Goal: Transaction & Acquisition: Purchase product/service

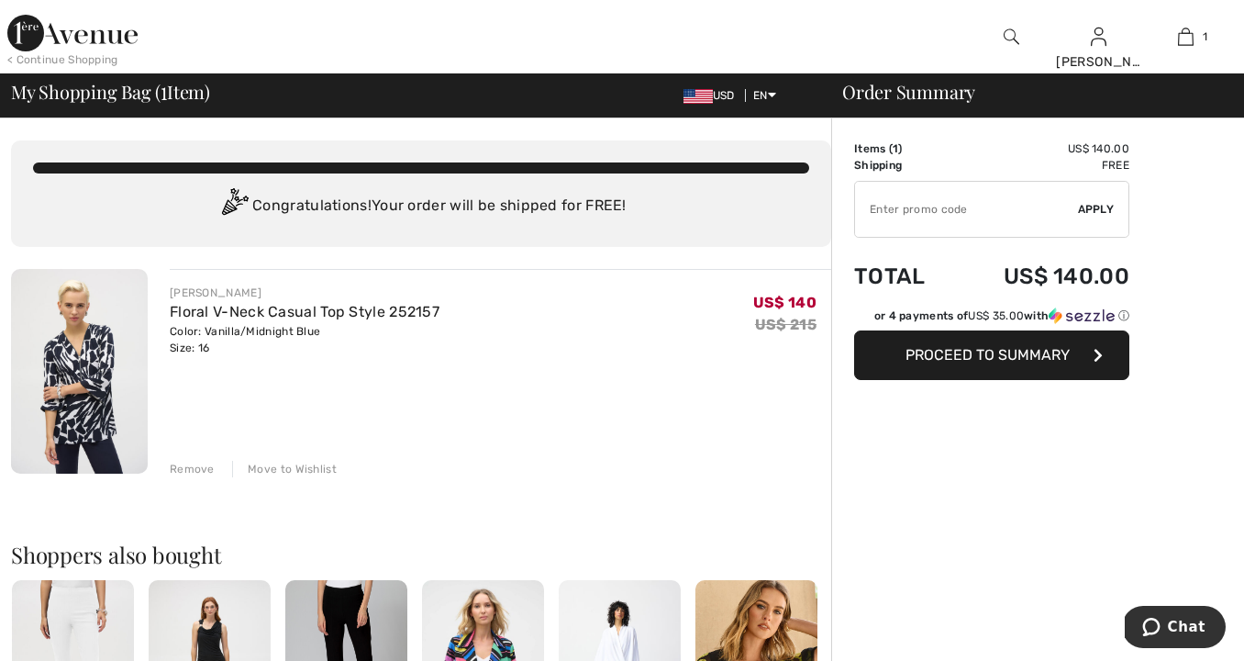
drag, startPoint x: 267, startPoint y: 308, endPoint x: 292, endPoint y: 347, distance: 45.8
click at [267, 308] on link "Floral V-Neck Casual Top Style 252157" at bounding box center [305, 311] width 270 height 17
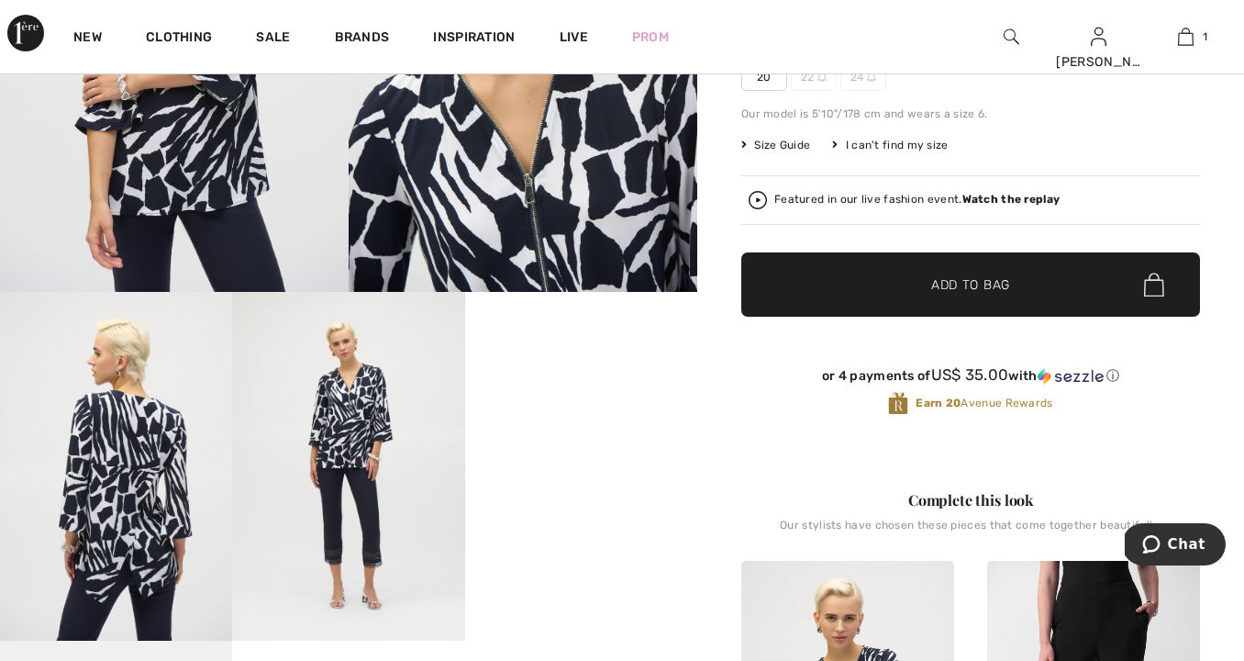
scroll to position [344, 0]
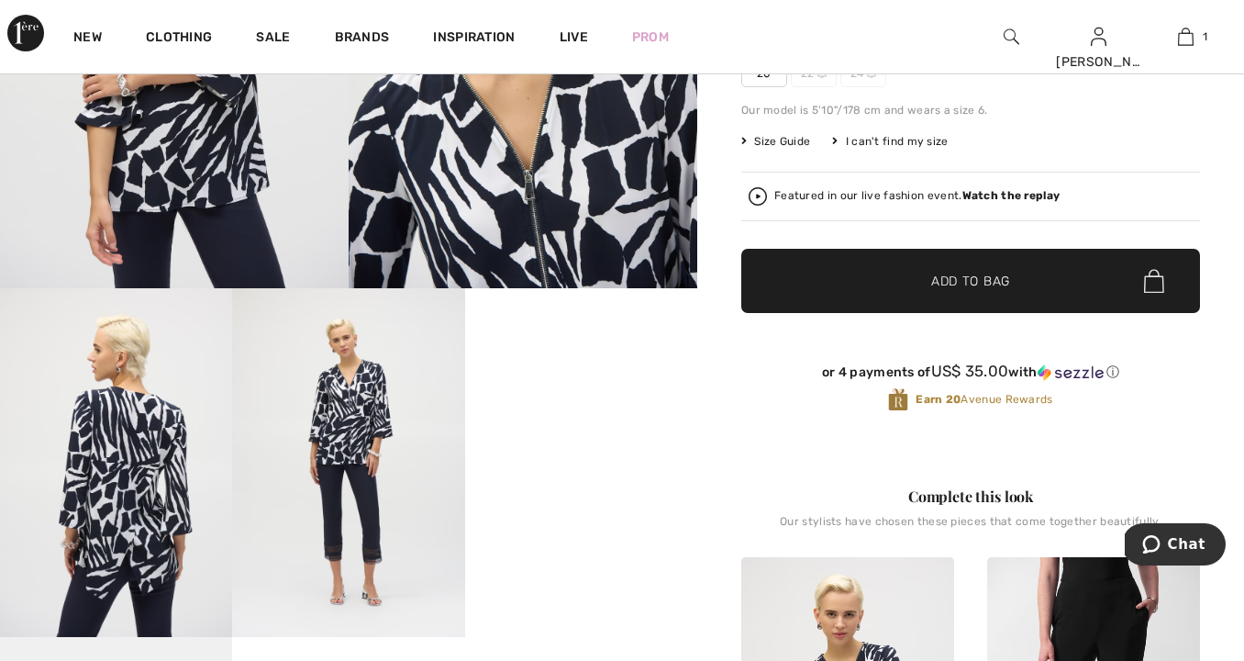
click at [562, 405] on video "Your browser does not support the video tag." at bounding box center [581, 346] width 232 height 117
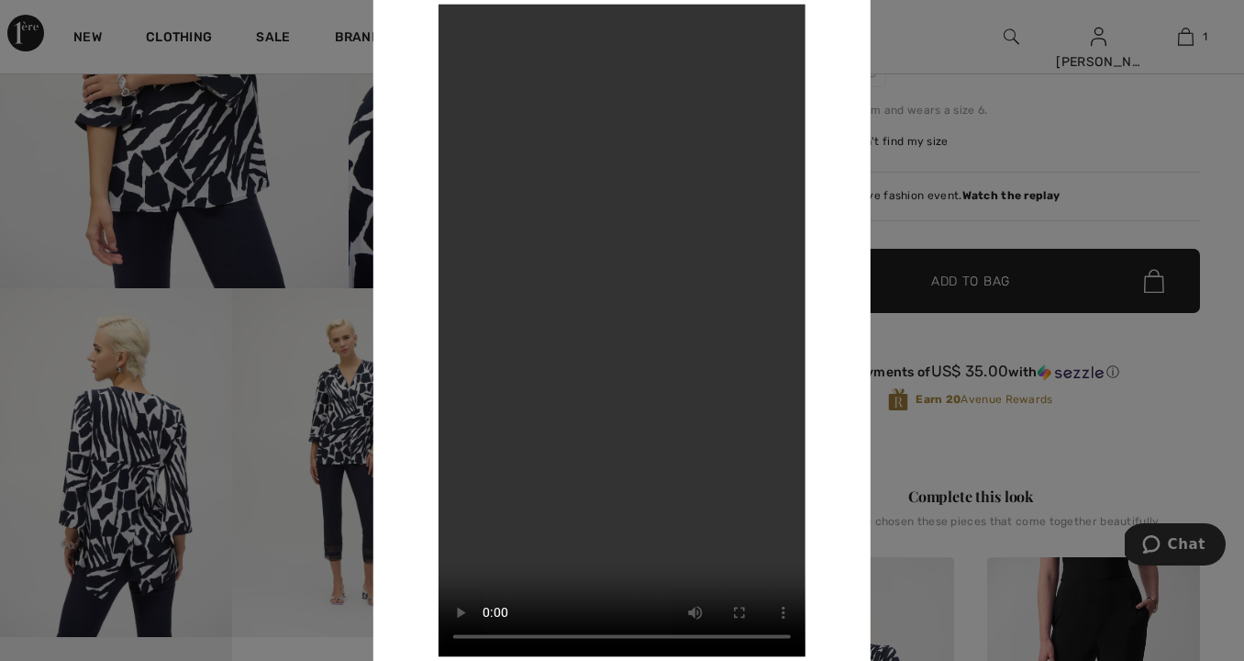
click at [853, 450] on div "Your browser does not support the video tag." at bounding box center [621, 330] width 497 height 740
click at [921, 455] on div at bounding box center [622, 330] width 1244 height 661
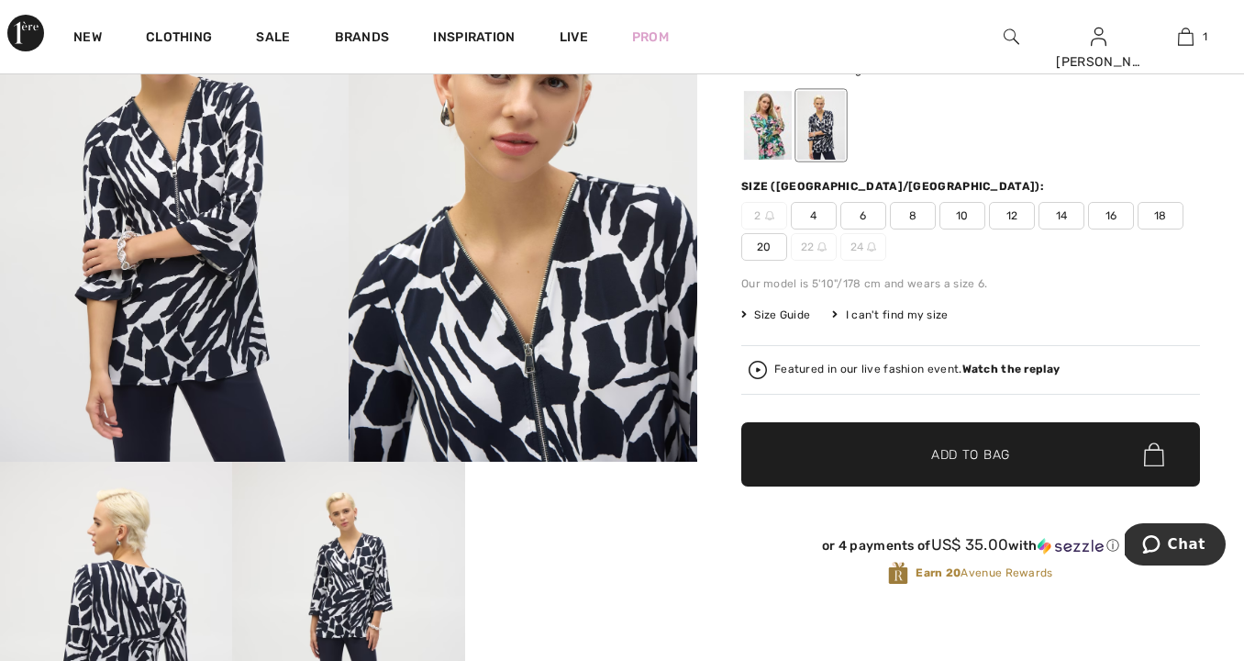
scroll to position [168, 0]
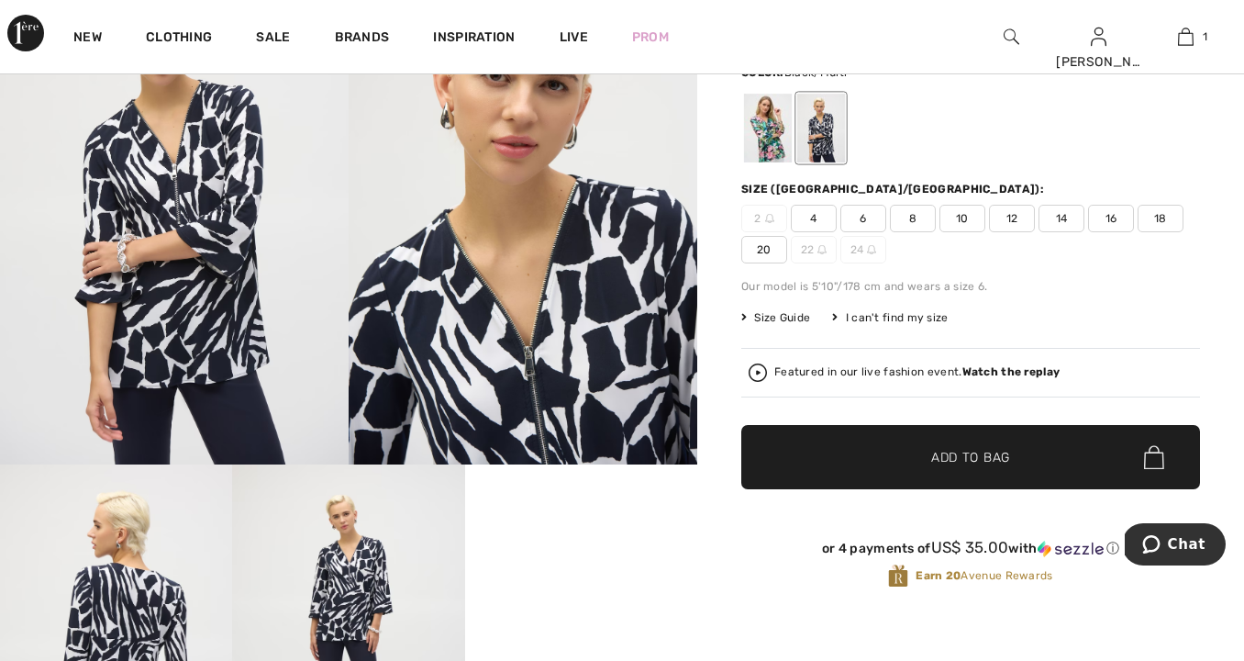
click at [763, 162] on div at bounding box center [768, 128] width 48 height 69
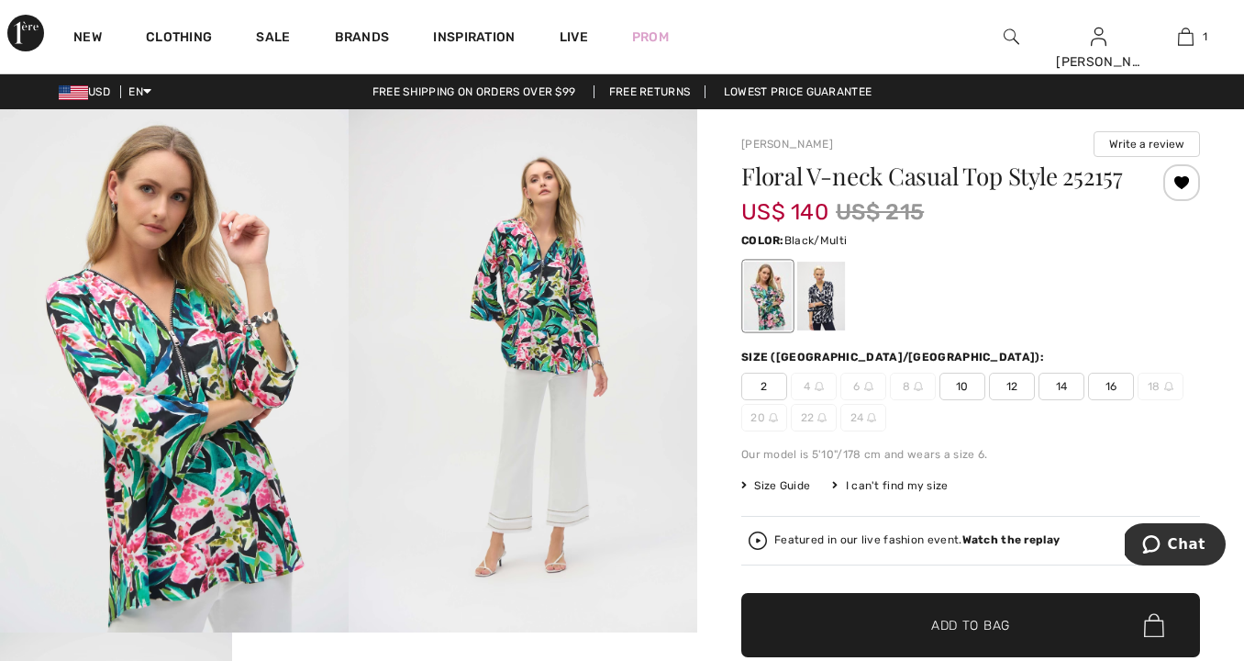
scroll to position [0, 0]
click at [541, 301] on img at bounding box center [523, 370] width 349 height 523
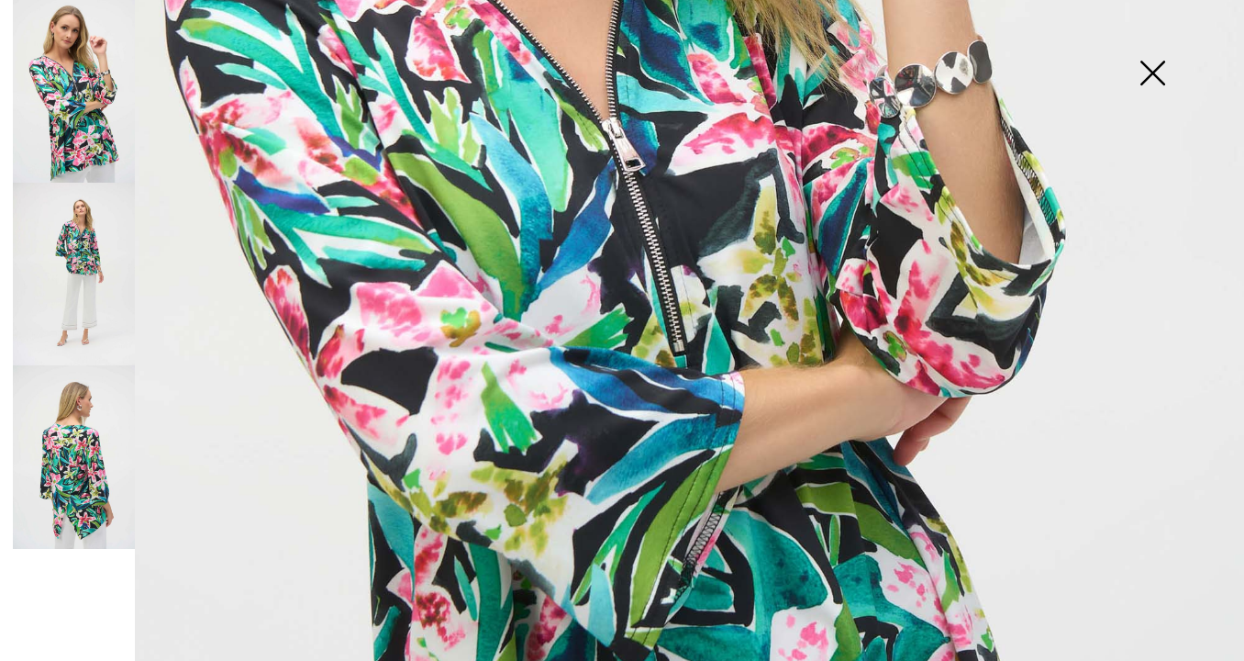
scroll to position [674, 0]
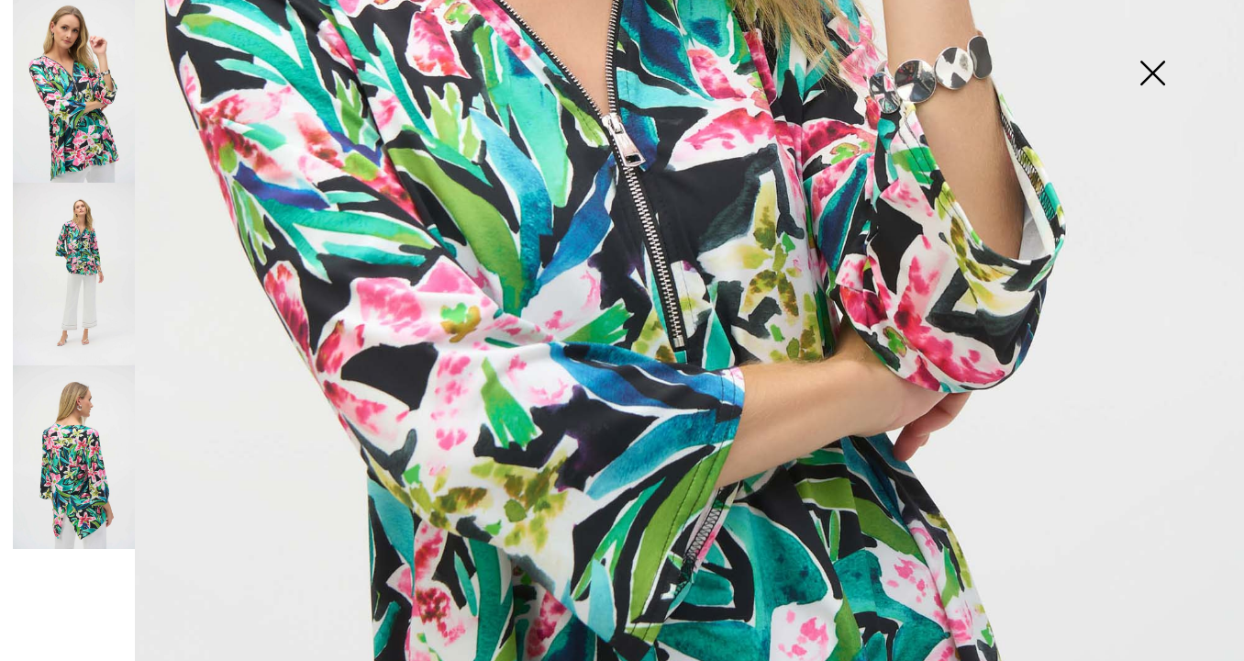
click at [79, 270] on img at bounding box center [74, 274] width 122 height 183
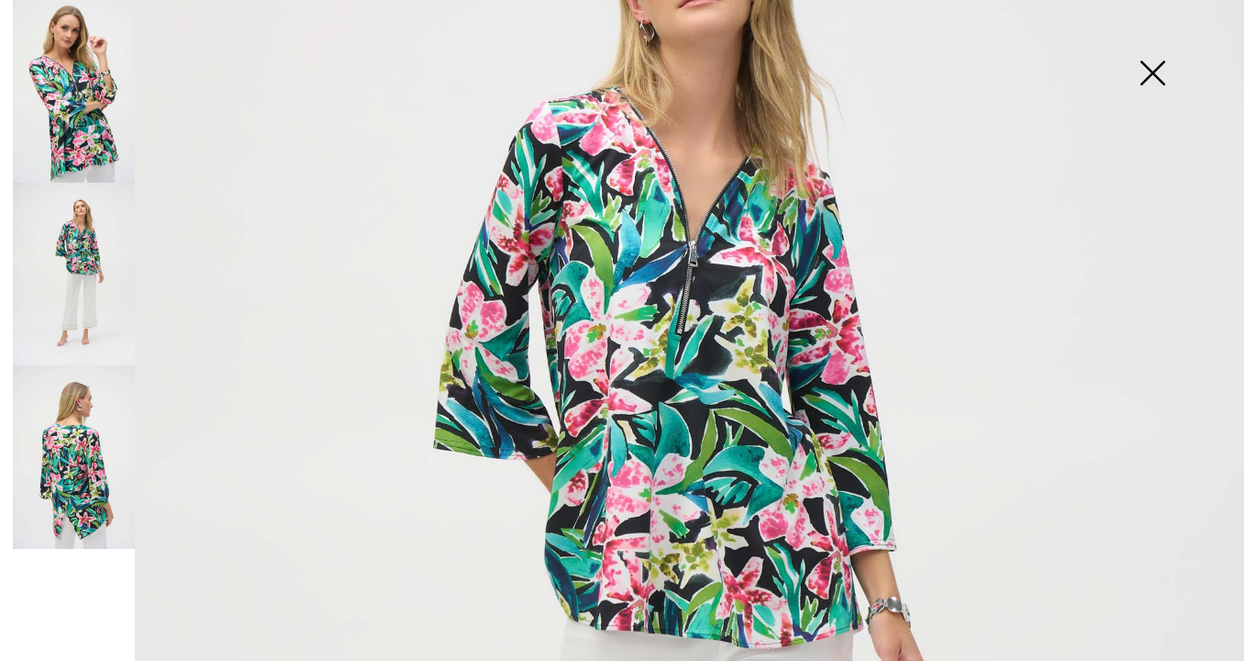
scroll to position [295, 0]
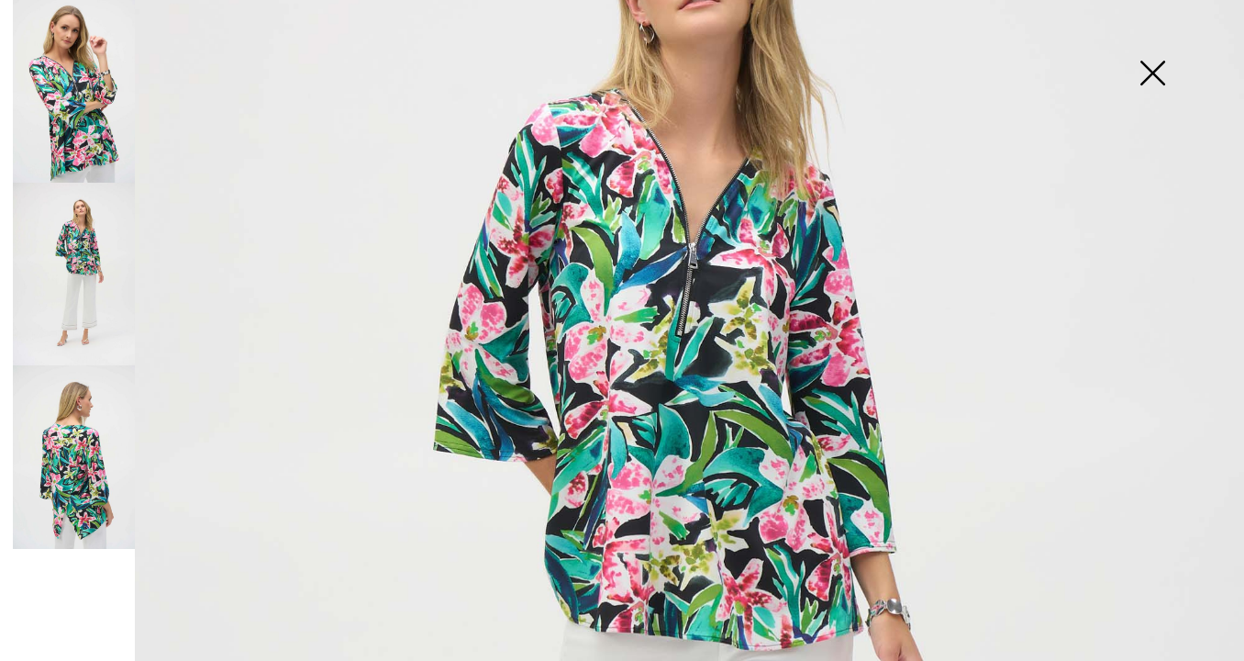
click at [72, 477] on img at bounding box center [74, 456] width 122 height 183
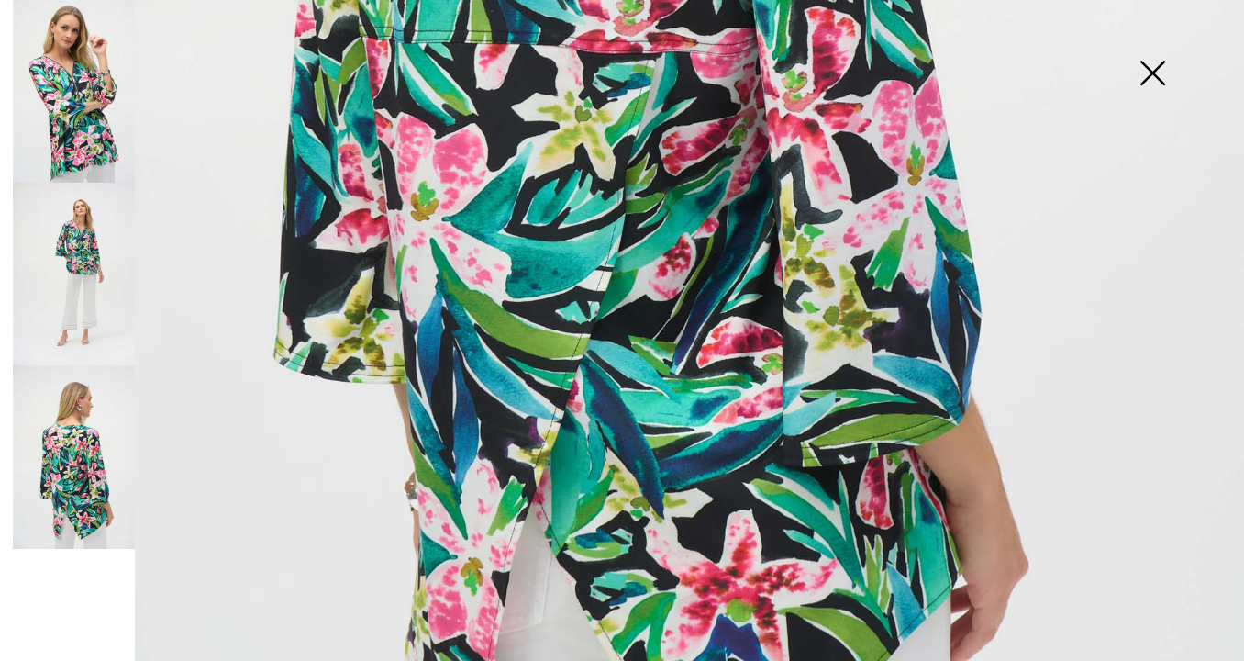
scroll to position [978, 0]
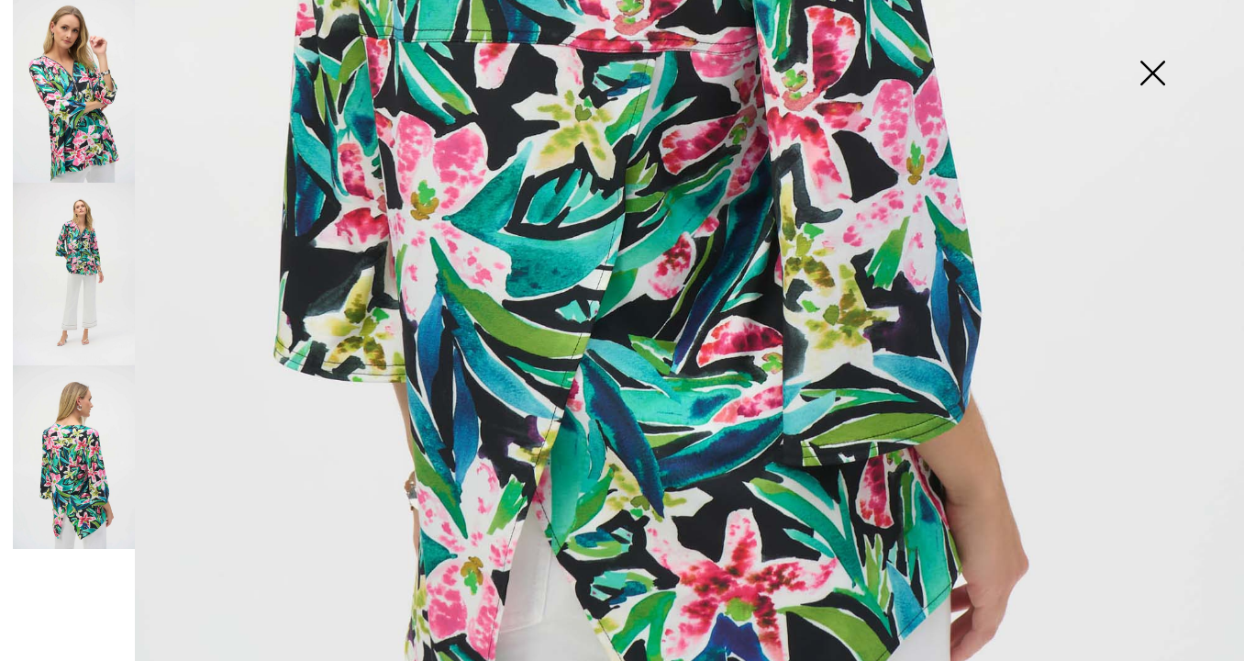
click at [131, 463] on img at bounding box center [74, 456] width 122 height 183
drag, startPoint x: 1146, startPoint y: 76, endPoint x: 1144, endPoint y: 94, distance: 18.4
click at [1146, 77] on img at bounding box center [1152, 75] width 92 height 94
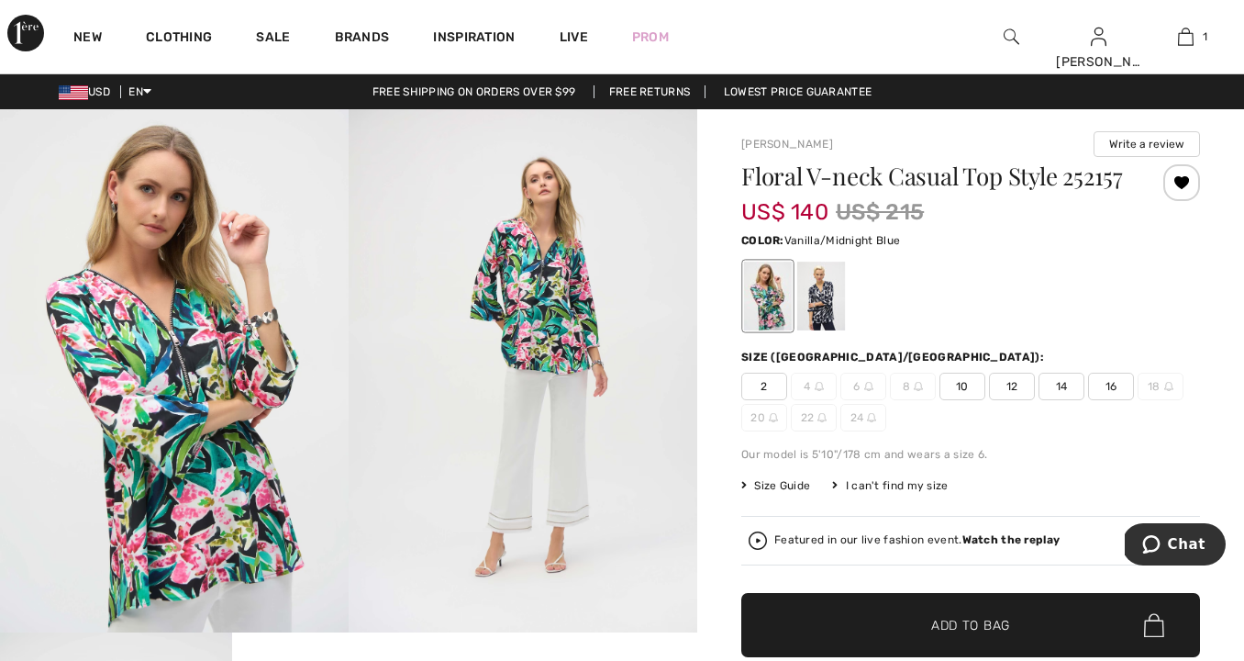
click at [824, 330] on div at bounding box center [821, 295] width 48 height 69
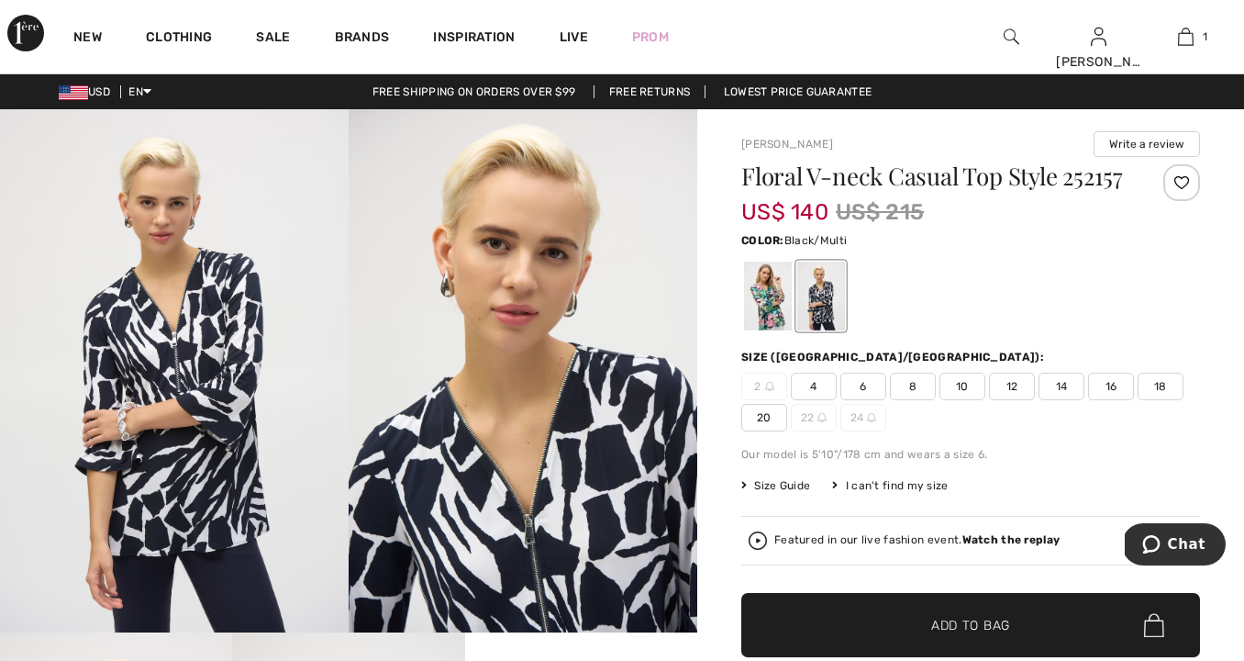
click at [755, 328] on div at bounding box center [768, 295] width 48 height 69
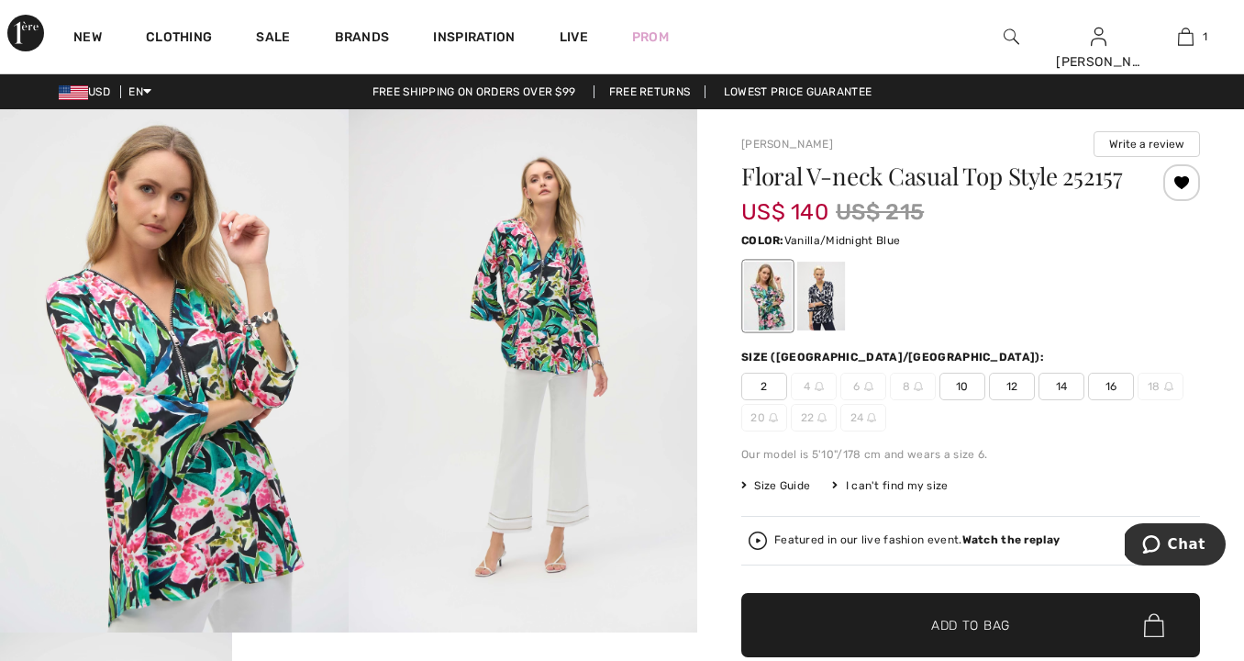
click at [816, 325] on div at bounding box center [821, 295] width 48 height 69
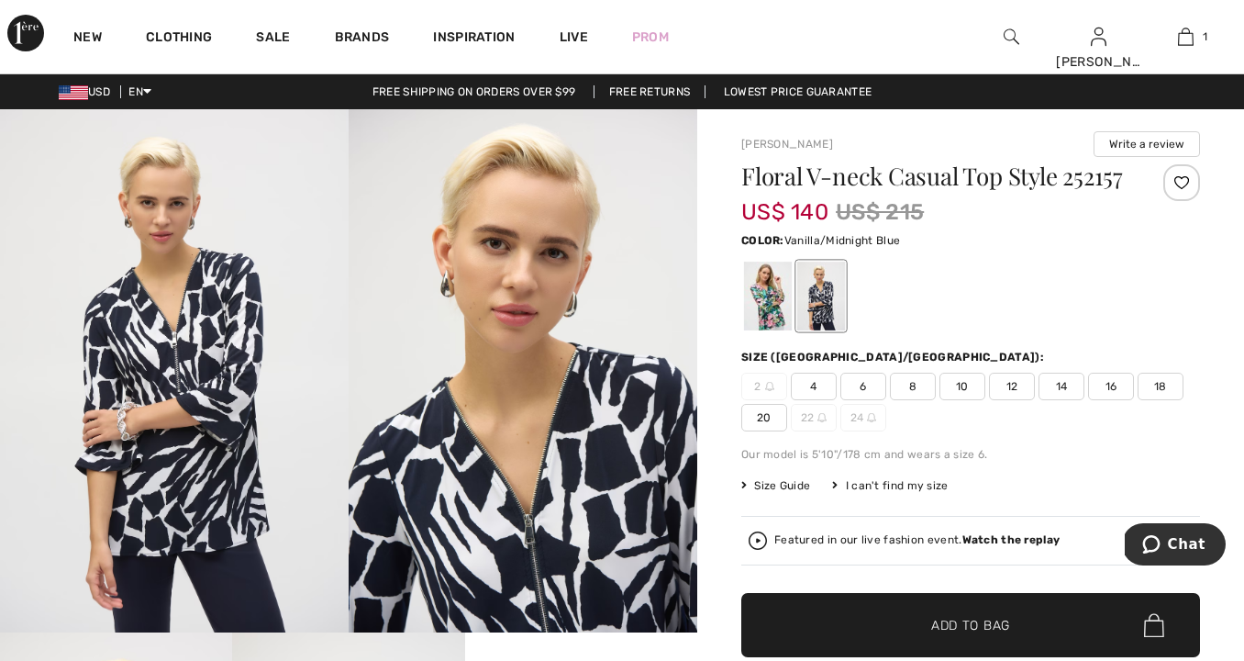
scroll to position [0, 0]
click at [769, 321] on div at bounding box center [768, 295] width 48 height 69
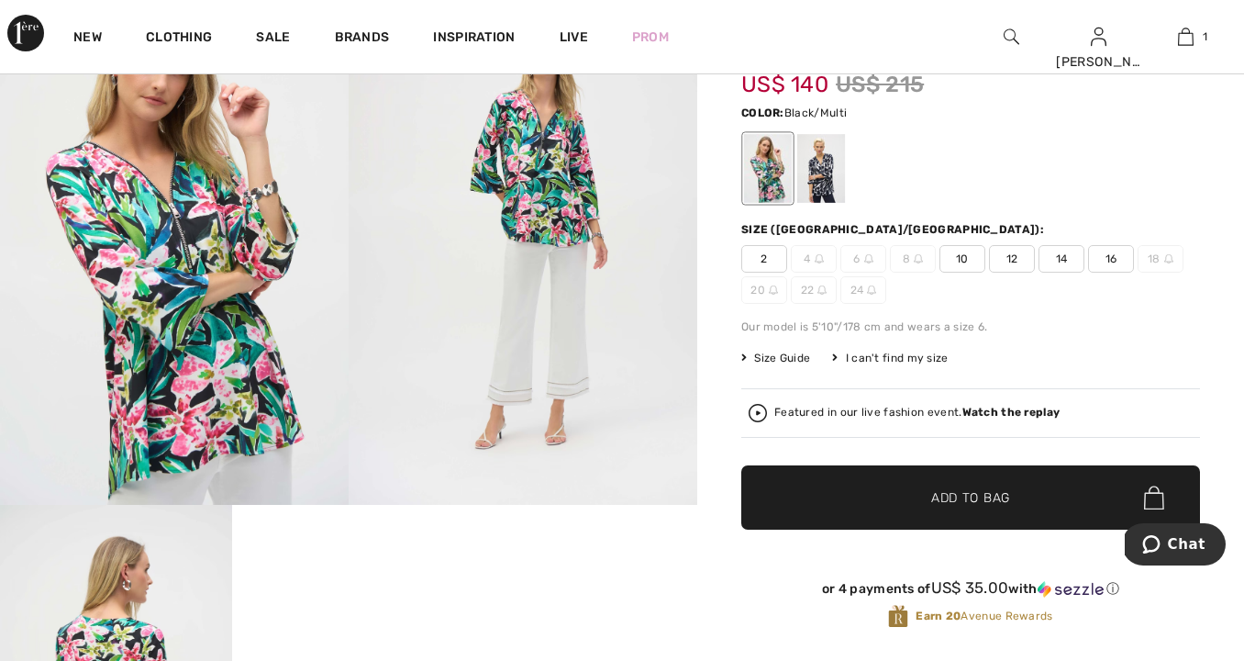
scroll to position [128, 0]
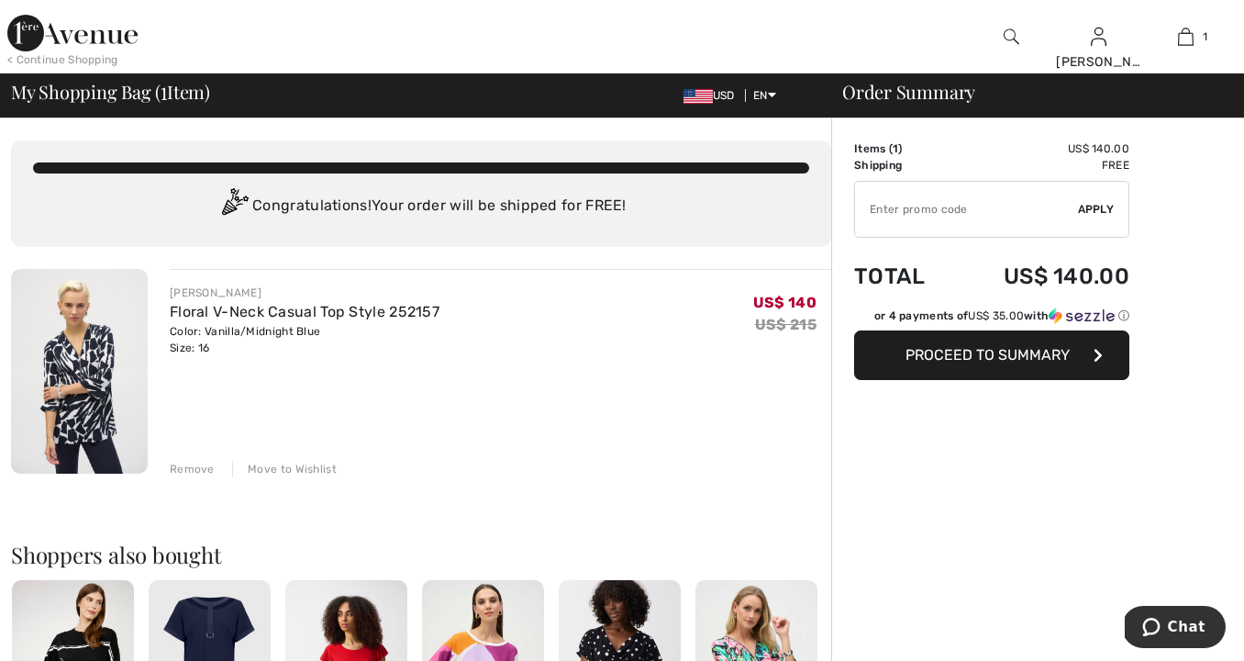
click at [103, 38] on img at bounding box center [72, 33] width 130 height 37
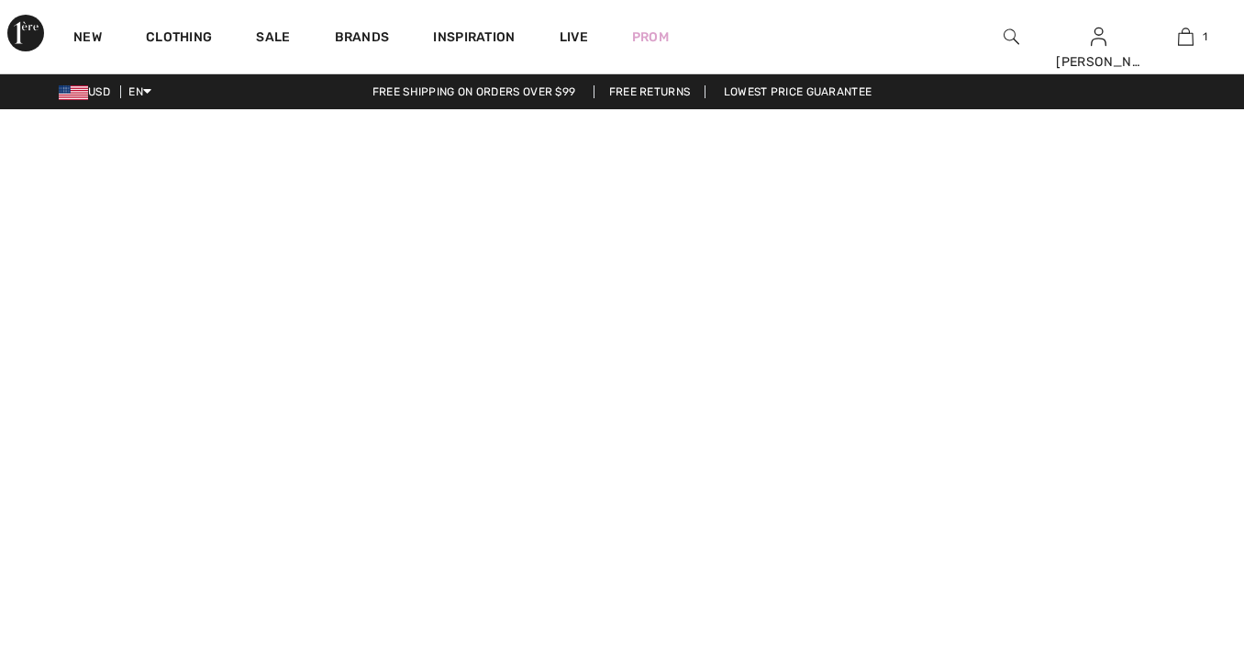
checkbox input "true"
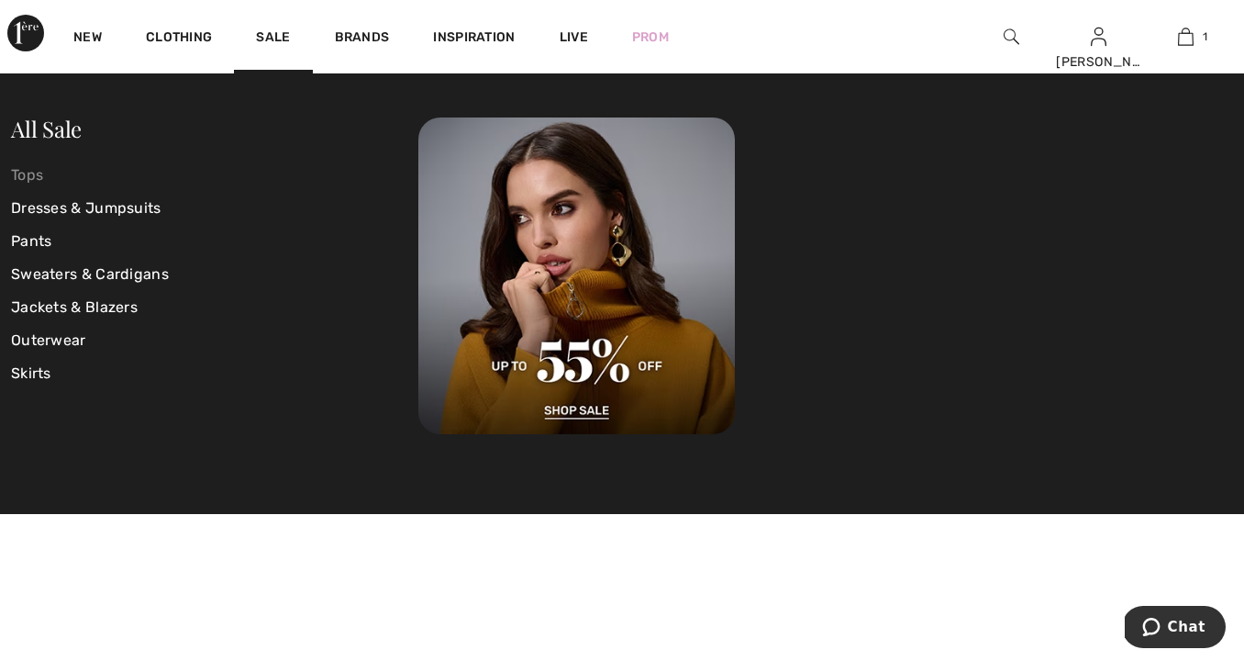
drag, startPoint x: 23, startPoint y: 176, endPoint x: 34, endPoint y: 182, distance: 12.3
click at [23, 176] on link "Tops" at bounding box center [214, 175] width 407 height 33
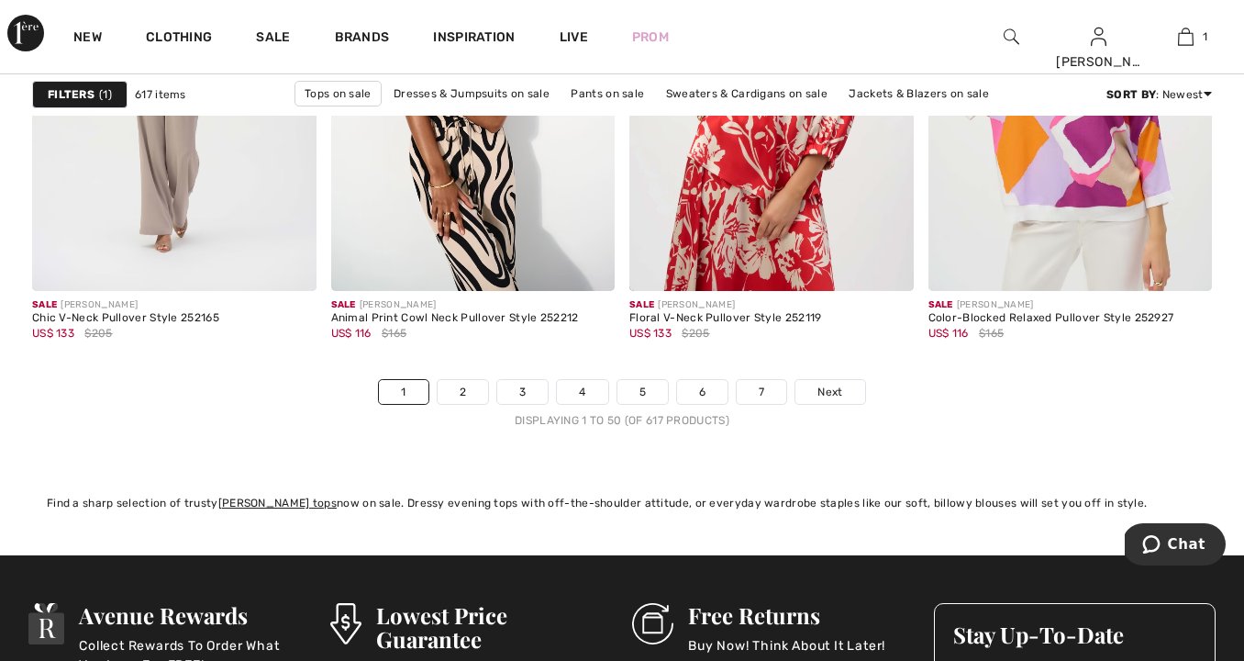
scroll to position [7936, 0]
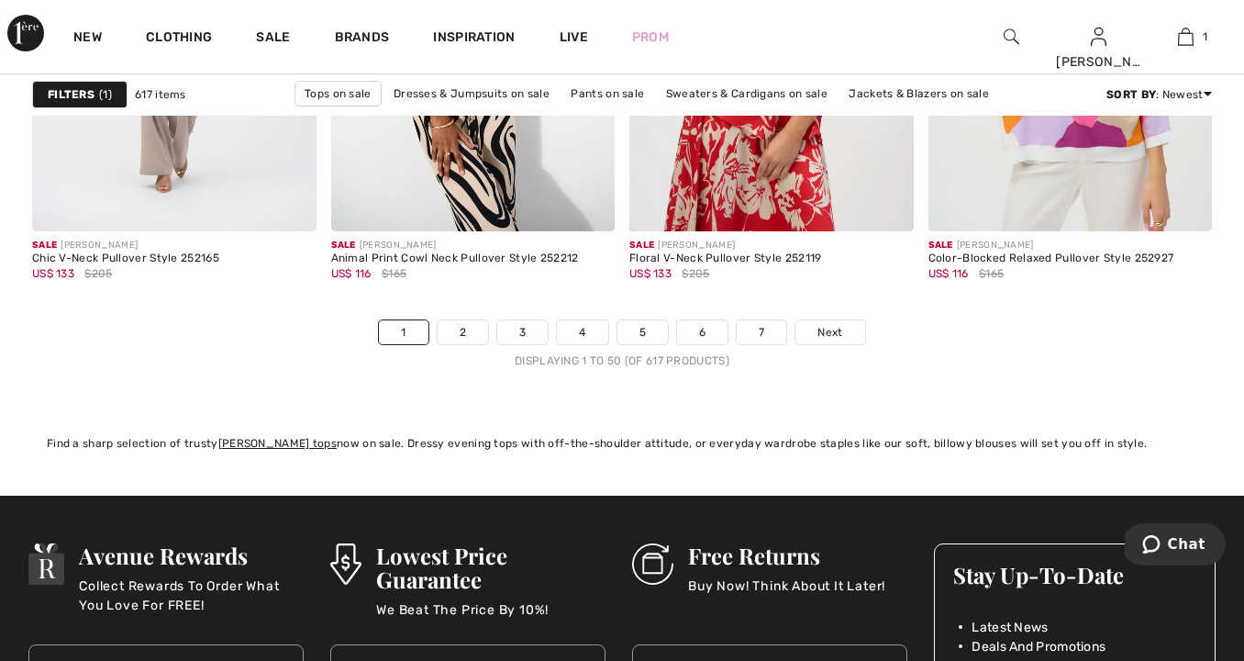
click at [461, 339] on link "2" at bounding box center [463, 332] width 50 height 24
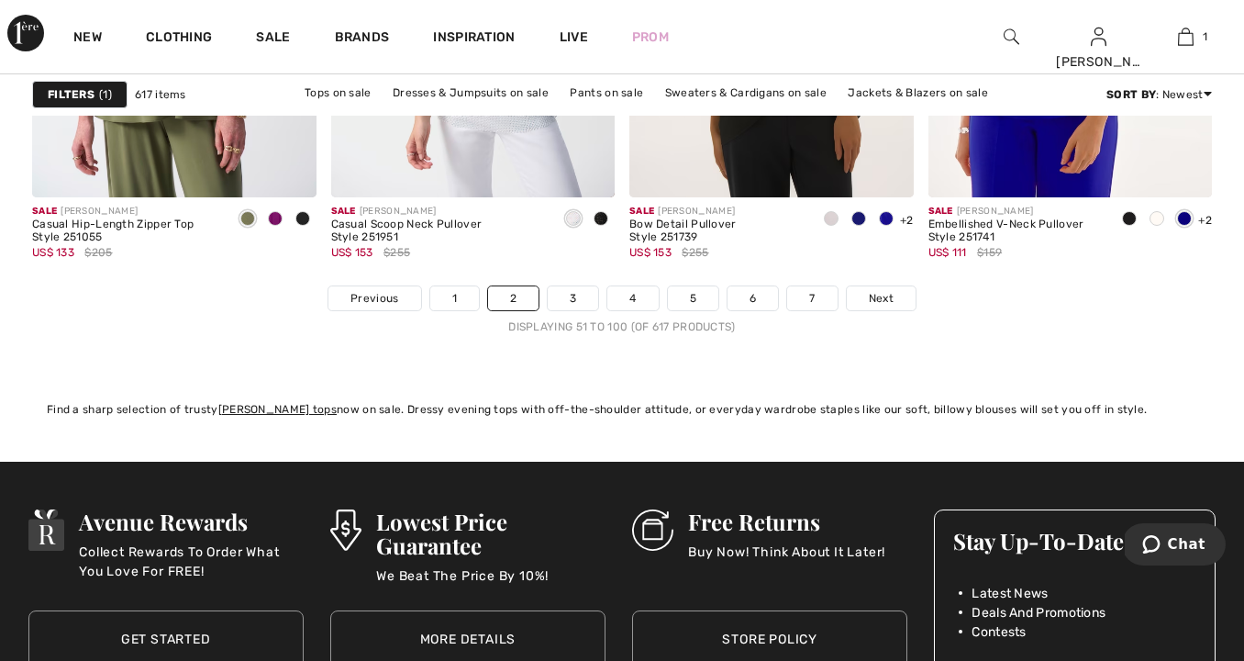
scroll to position [7965, 0]
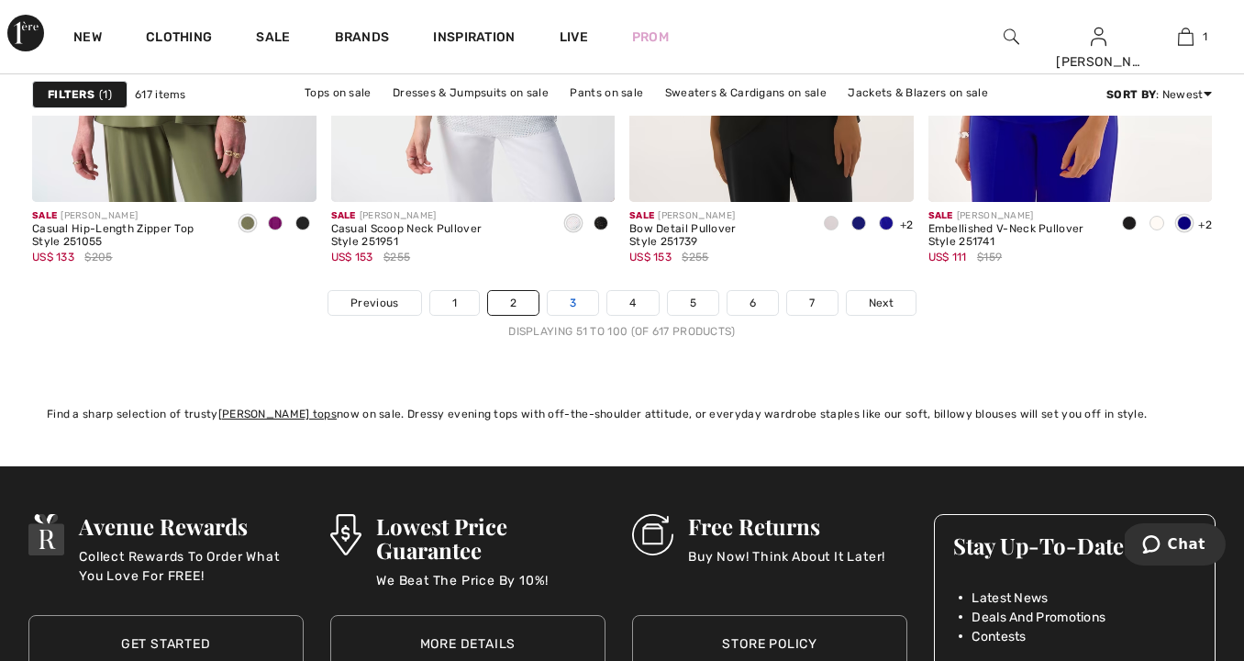
click at [572, 310] on link "3" at bounding box center [573, 303] width 50 height 24
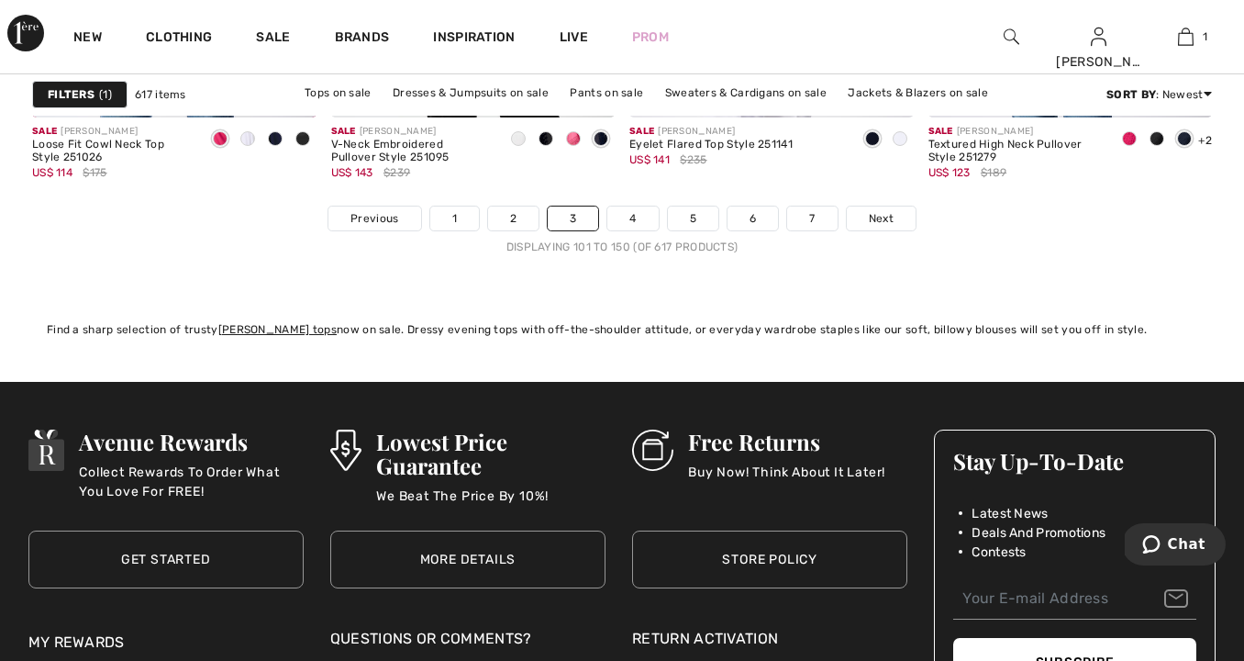
scroll to position [8069, 0]
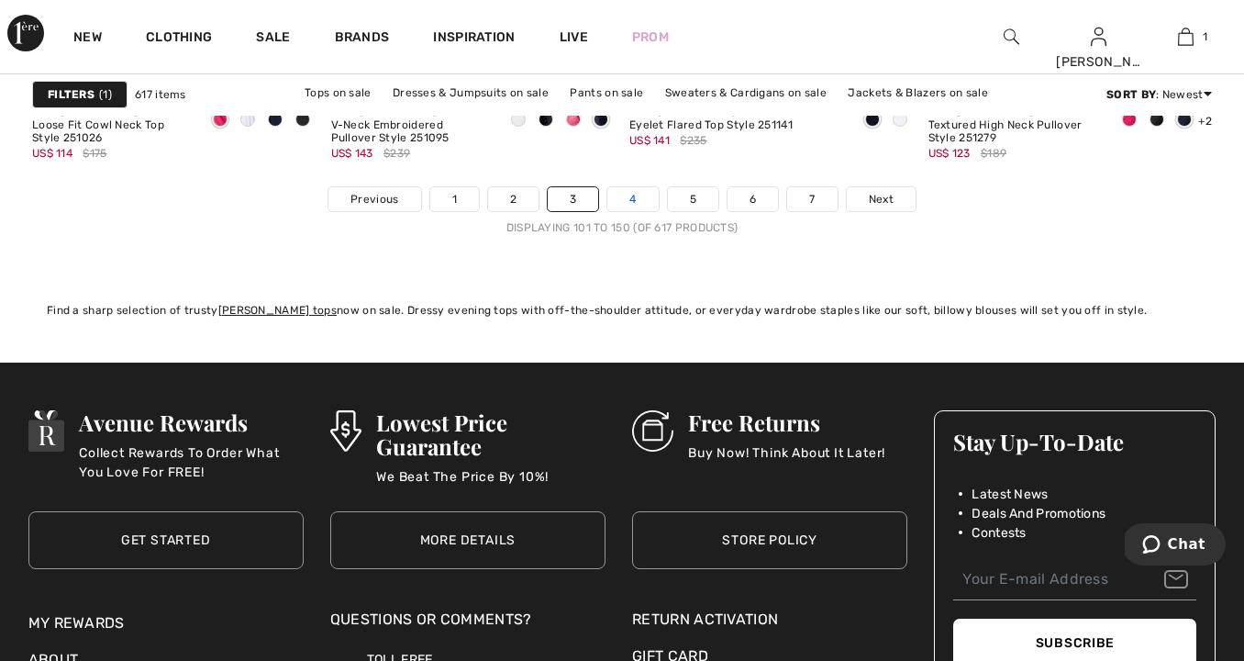
click at [630, 201] on link "4" at bounding box center [632, 199] width 50 height 24
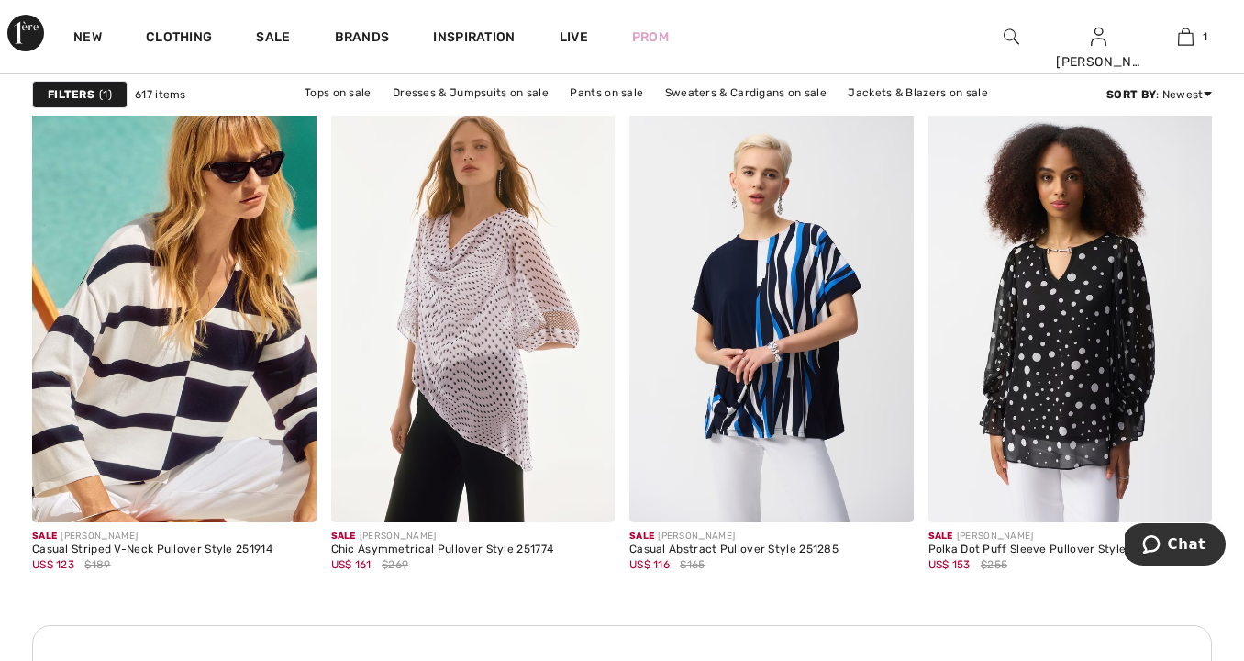
scroll to position [3559, 0]
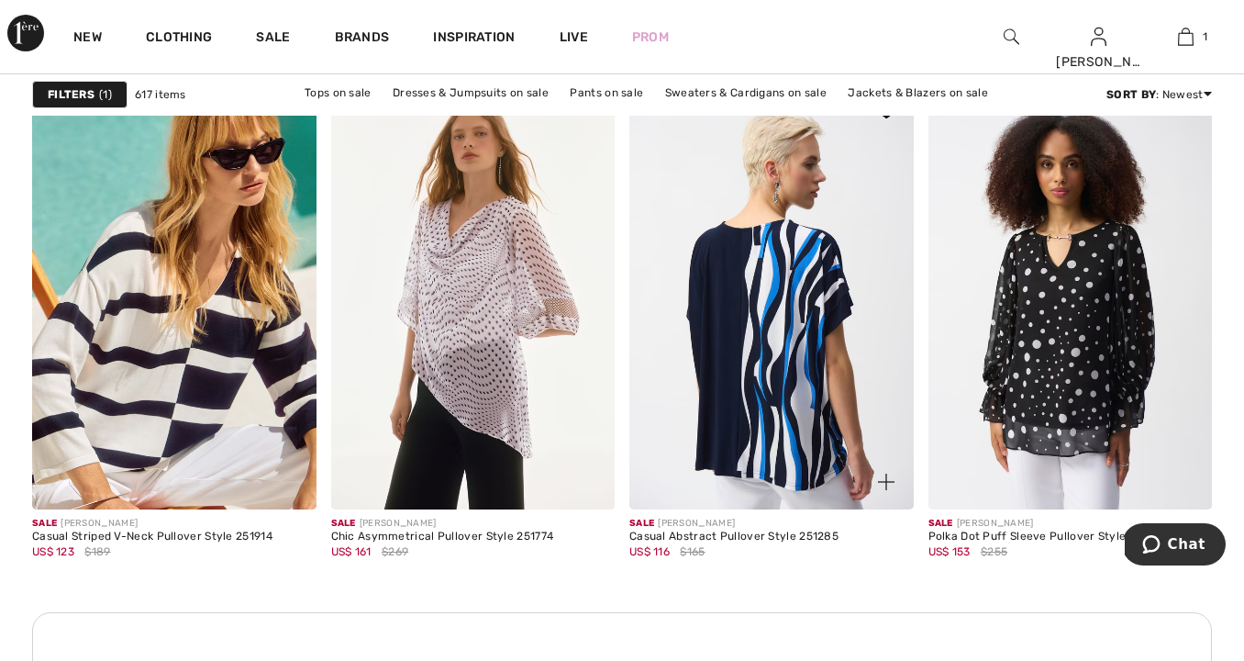
click at [795, 418] on img at bounding box center [771, 296] width 284 height 426
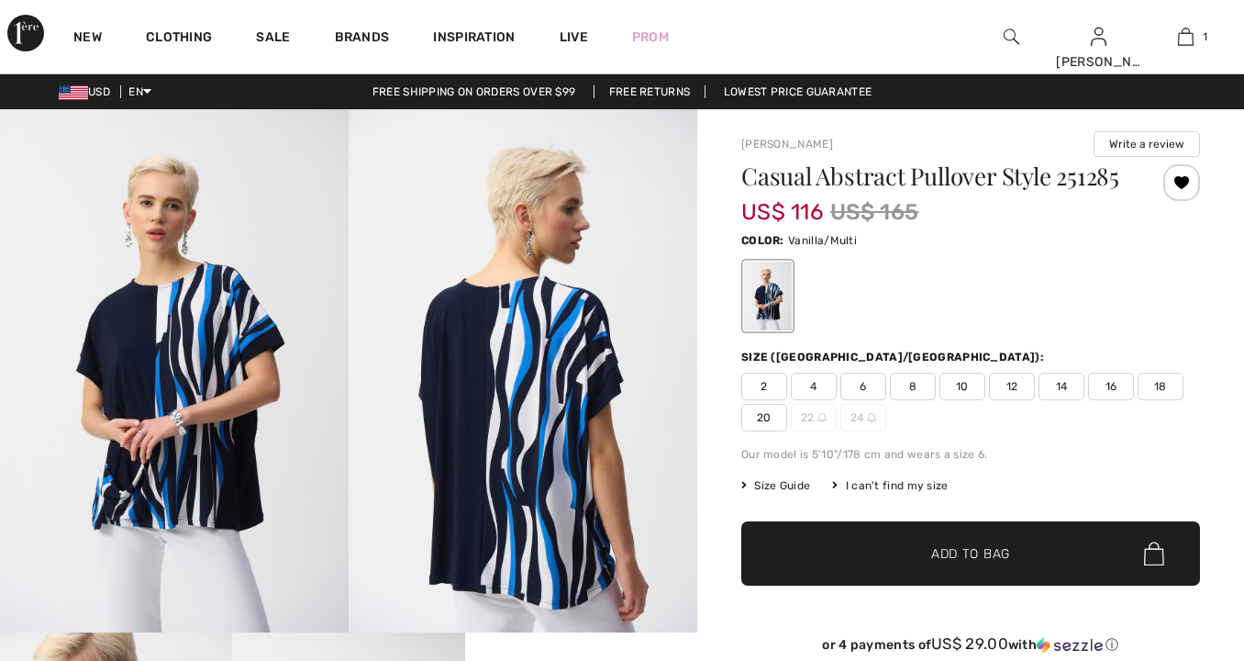
checkbox input "true"
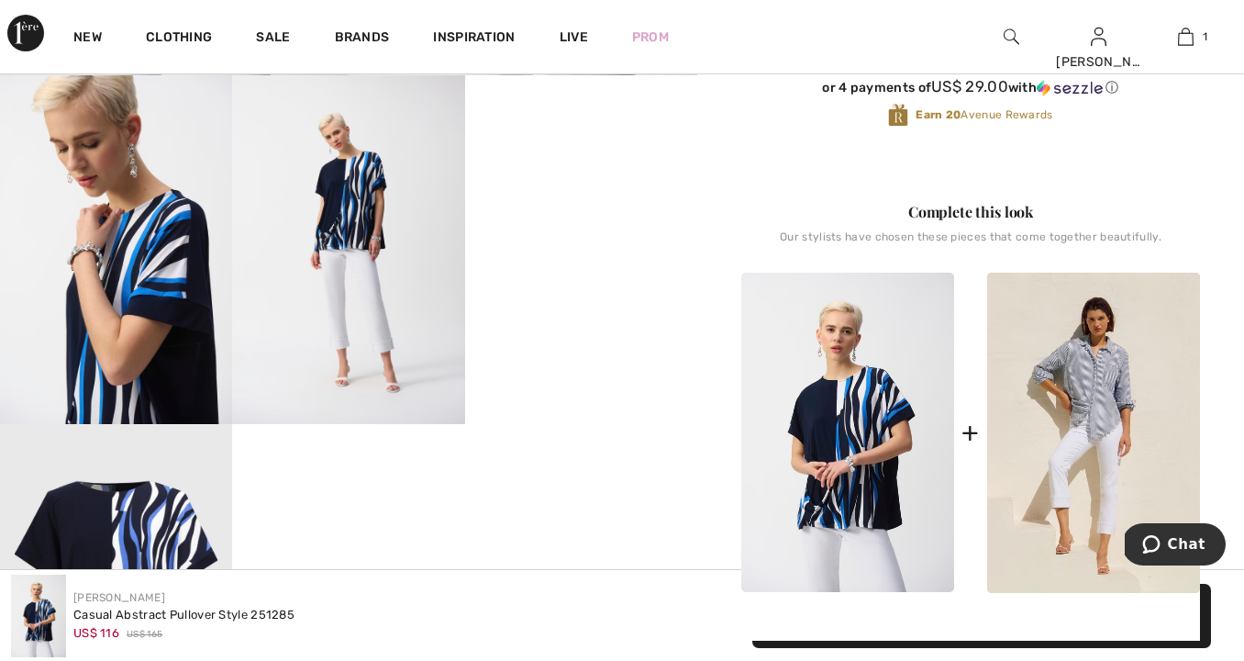
scroll to position [508, 0]
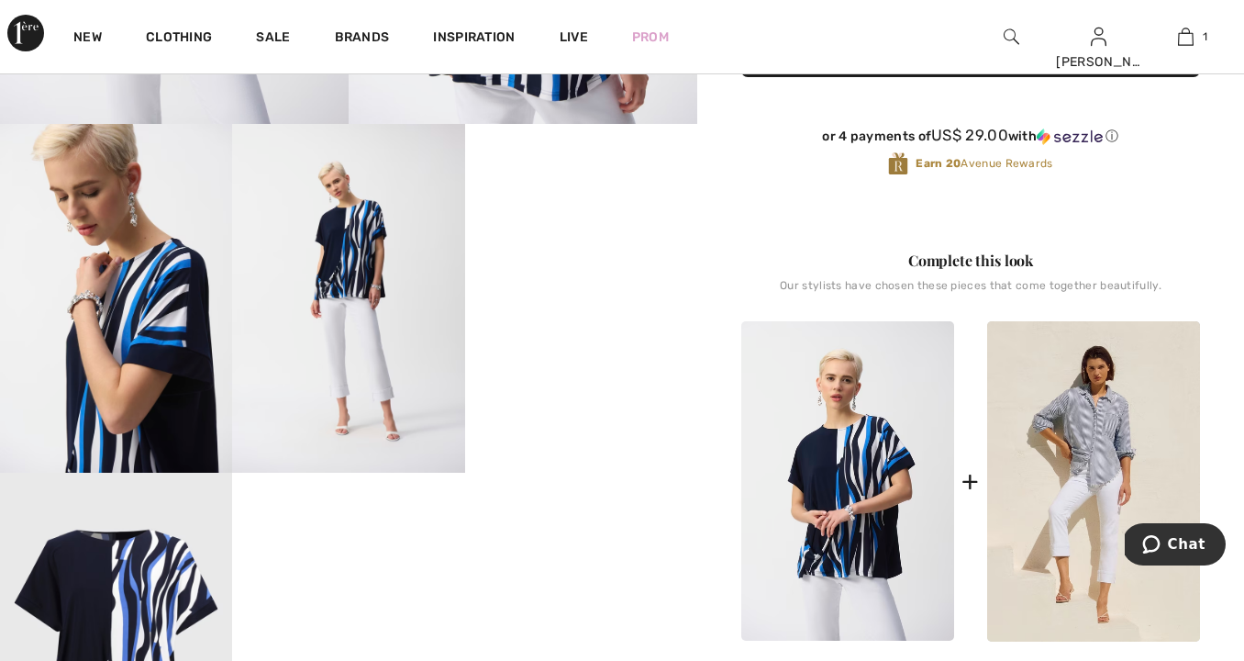
click at [609, 240] on video "Your browser does not support the video tag." at bounding box center [581, 182] width 232 height 117
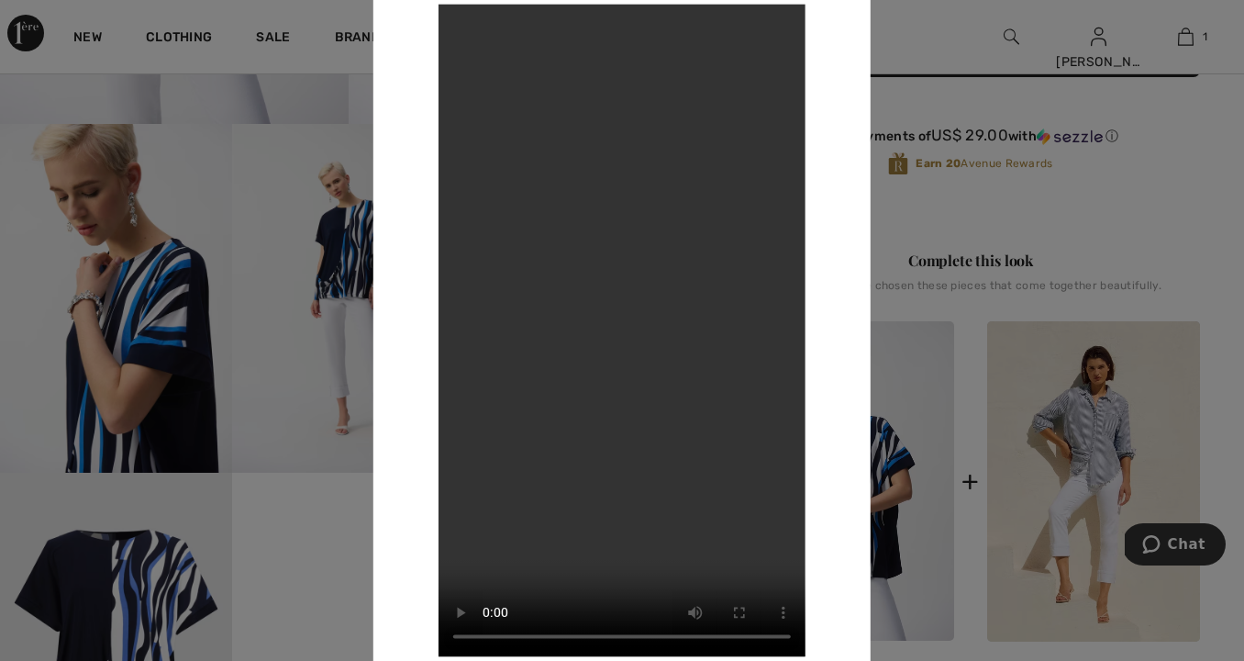
click at [350, 316] on div at bounding box center [622, 330] width 1244 height 661
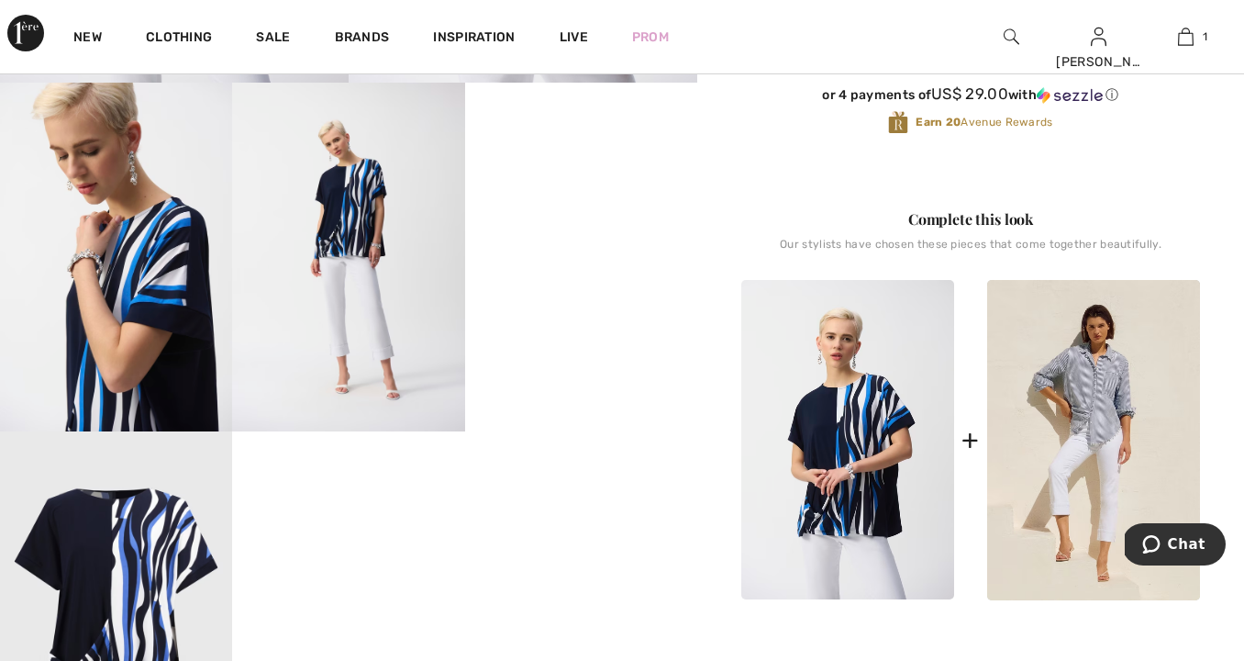
scroll to position [567, 0]
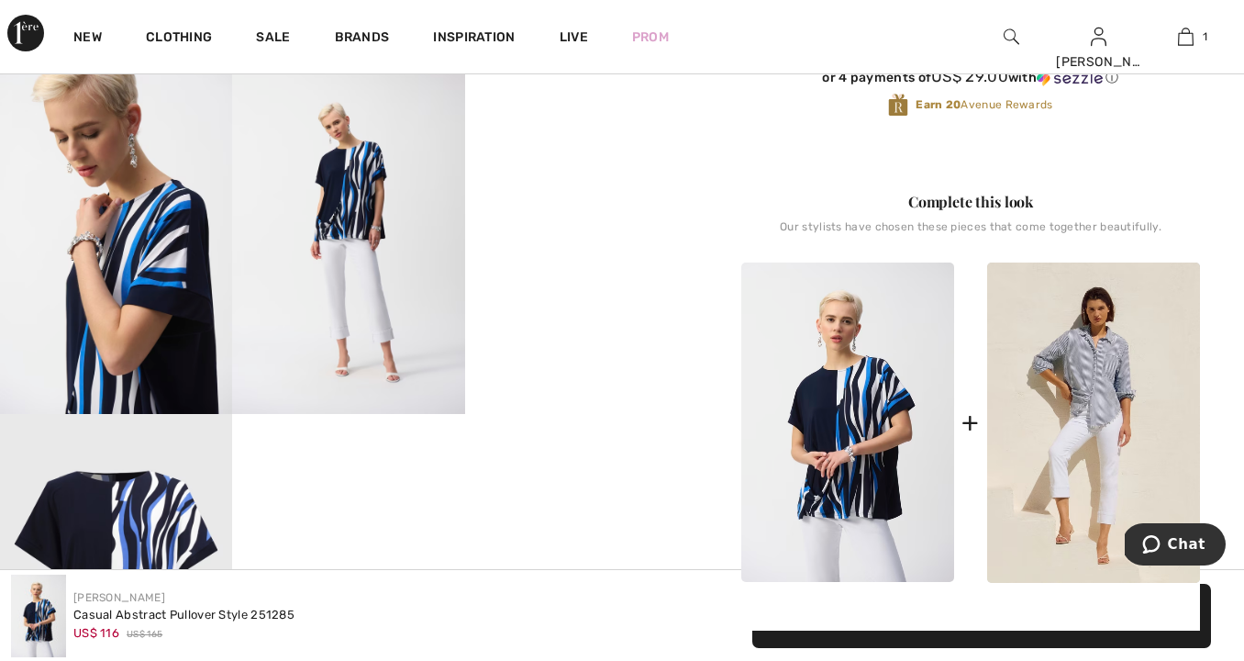
click at [600, 182] on video "Your browser does not support the video tag." at bounding box center [581, 123] width 232 height 117
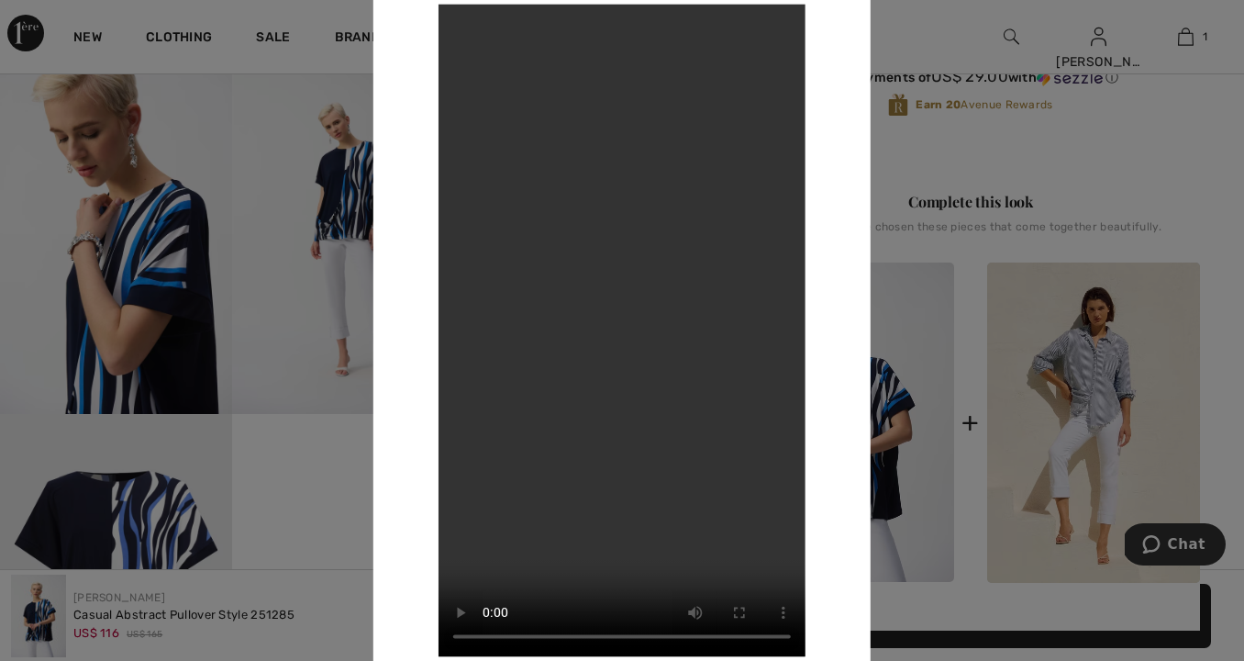
click at [958, 158] on div at bounding box center [622, 330] width 1244 height 661
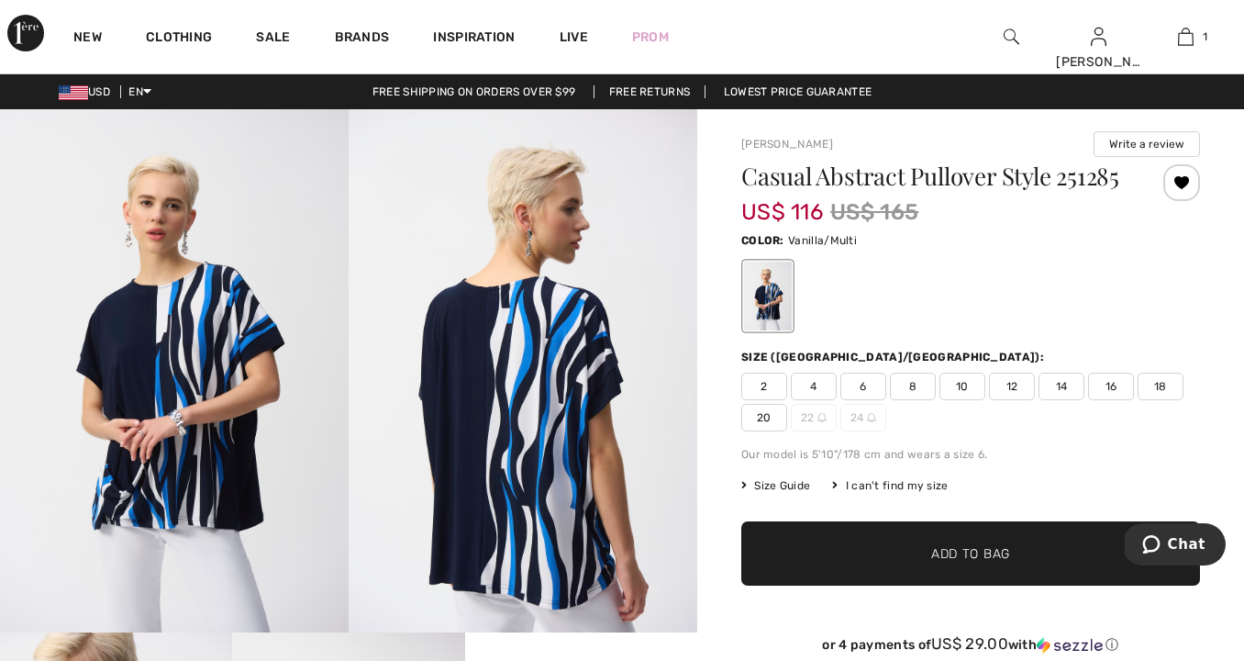
scroll to position [0, 0]
click at [1062, 388] on span "14" at bounding box center [1062, 386] width 46 height 28
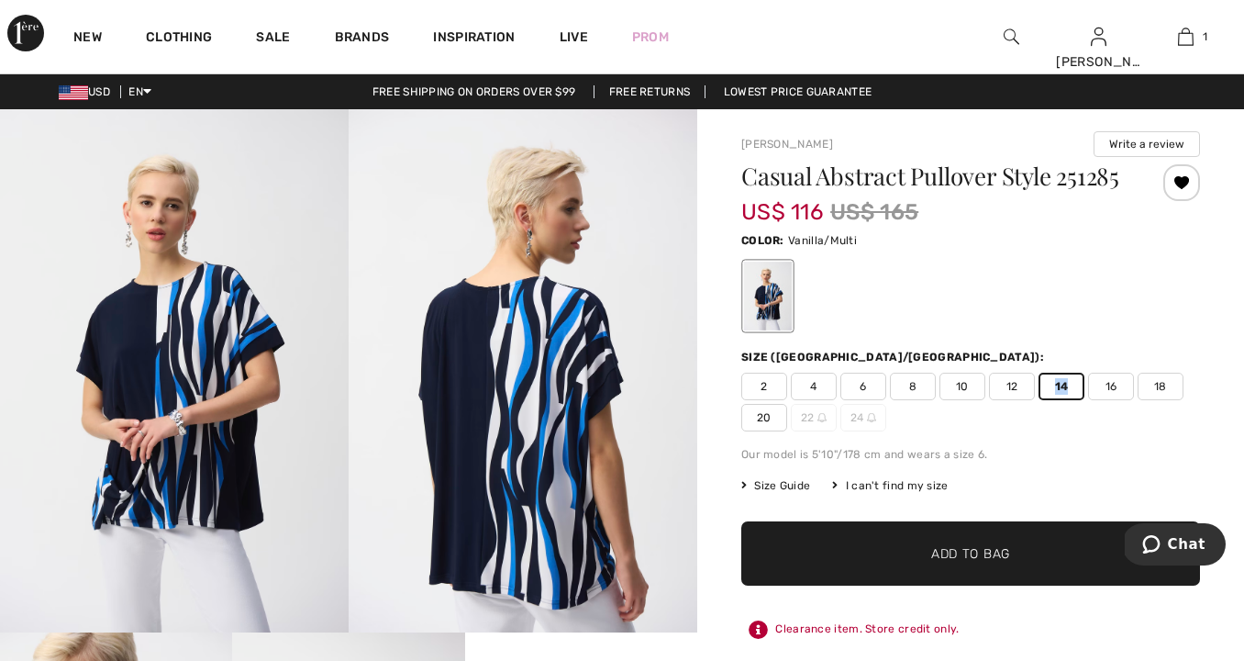
click at [985, 550] on span "Add to Bag" at bounding box center [970, 553] width 79 height 19
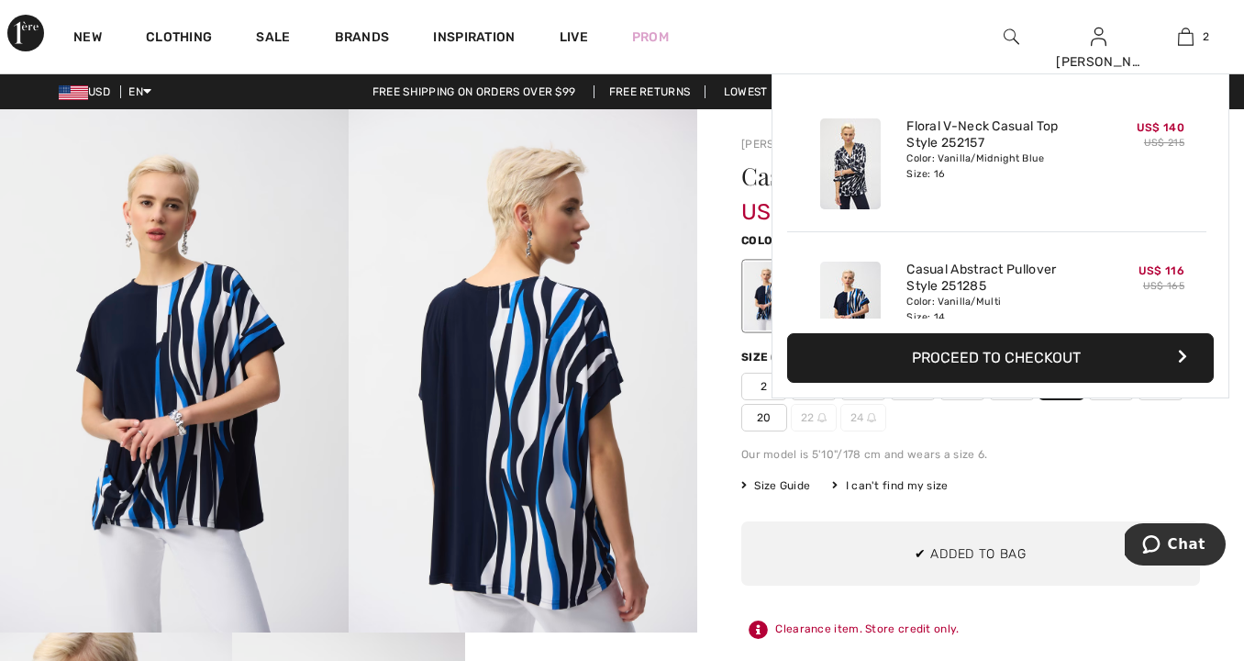
scroll to position [57, 0]
